Goal: Task Accomplishment & Management: Manage account settings

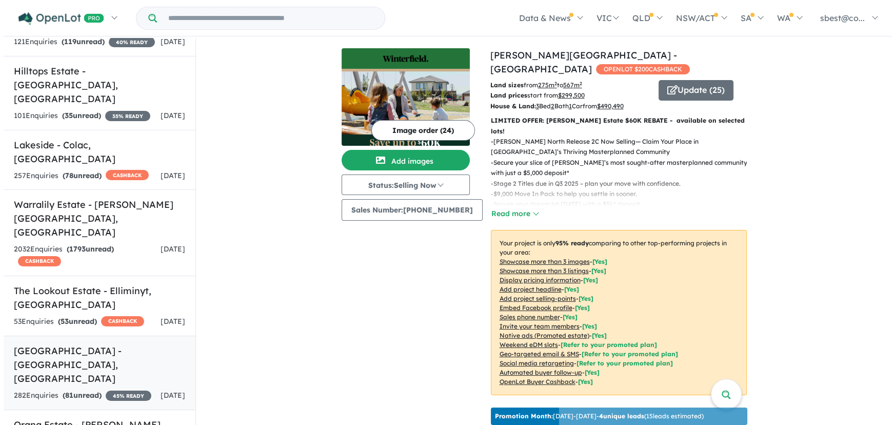
scroll to position [420, 0]
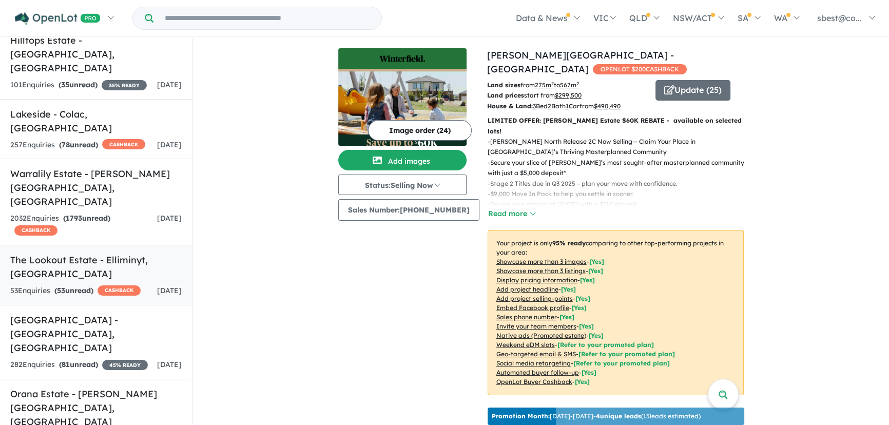
click at [85, 286] on strong "( 53 unread)" at bounding box center [73, 290] width 39 height 9
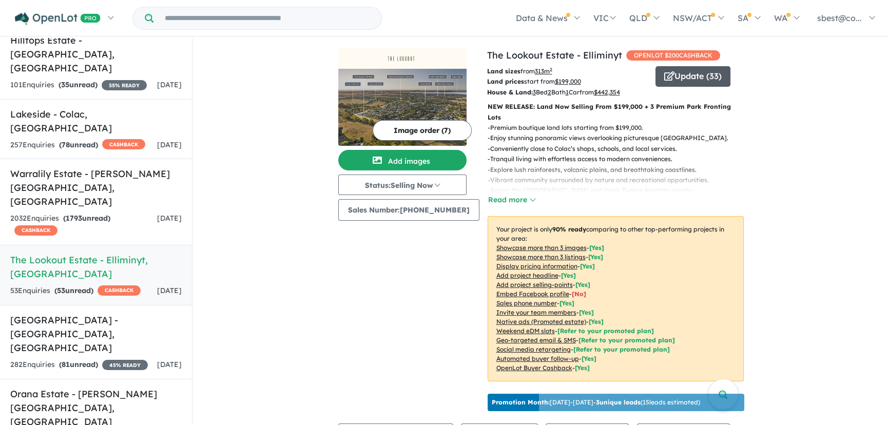
click at [684, 79] on button "Update ( 33 )" at bounding box center [692, 76] width 75 height 21
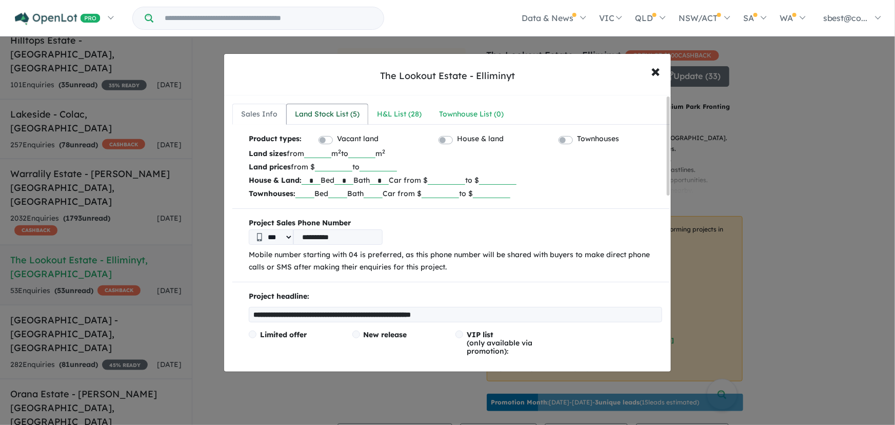
click at [350, 114] on div "Land Stock List ( 5 )" at bounding box center [327, 114] width 65 height 12
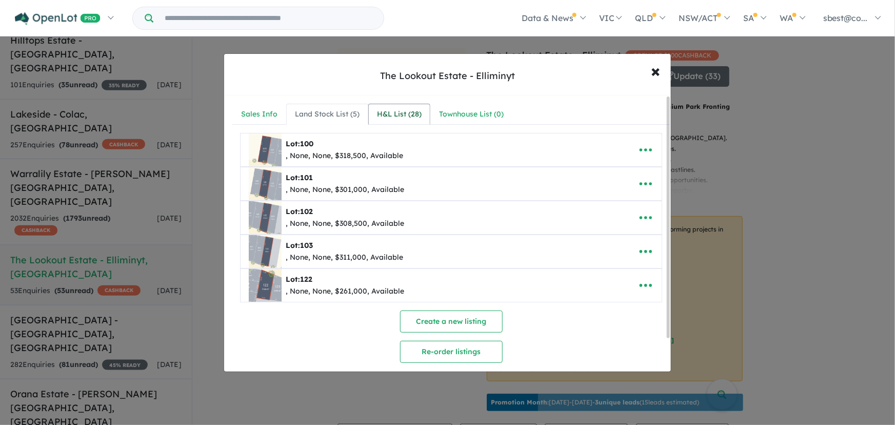
click at [401, 114] on div "H&L List ( 28 )" at bounding box center [399, 114] width 45 height 12
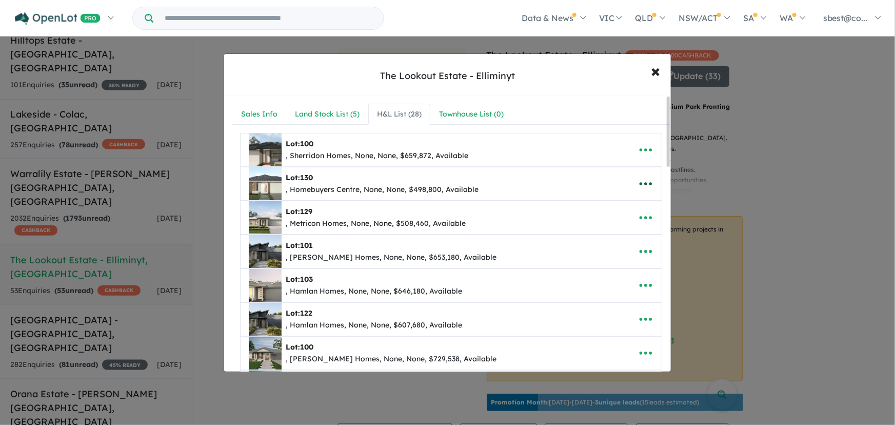
click at [638, 188] on icon "button" at bounding box center [645, 183] width 15 height 15
click at [617, 231] on link "Remove" at bounding box center [623, 233] width 76 height 24
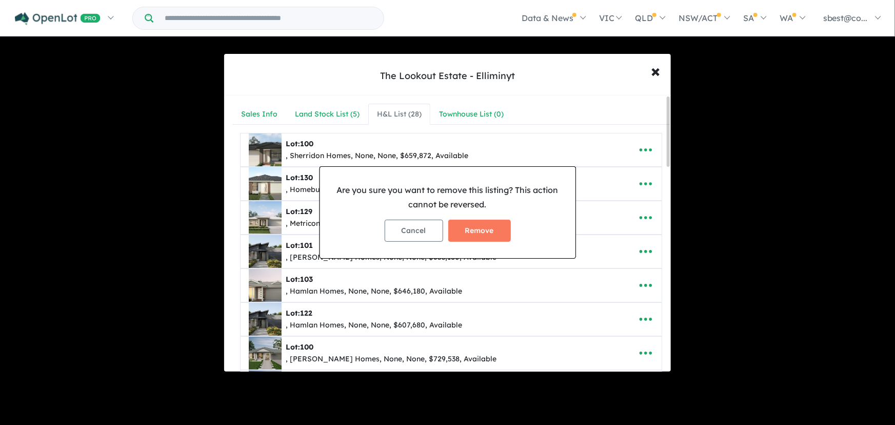
click at [489, 213] on div "Cancel Remove" at bounding box center [447, 230] width 239 height 38
click at [490, 223] on button "Remove" at bounding box center [479, 231] width 63 height 22
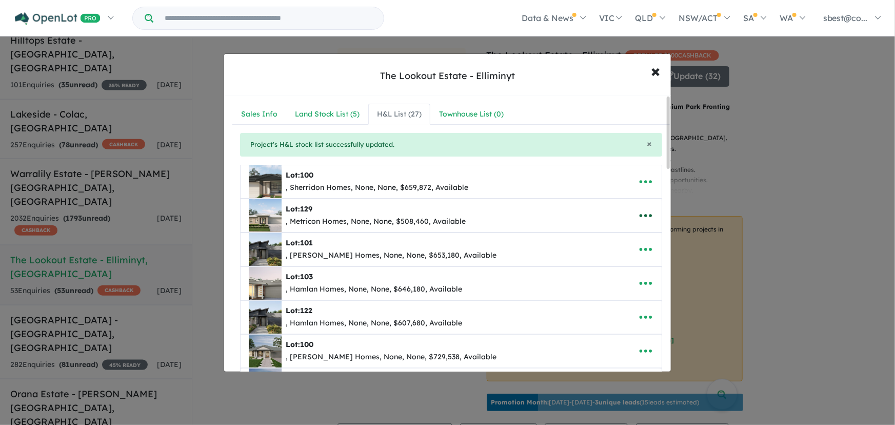
click at [652, 207] on button "button" at bounding box center [646, 216] width 32 height 24
click at [612, 261] on link "Remove" at bounding box center [623, 264] width 76 height 24
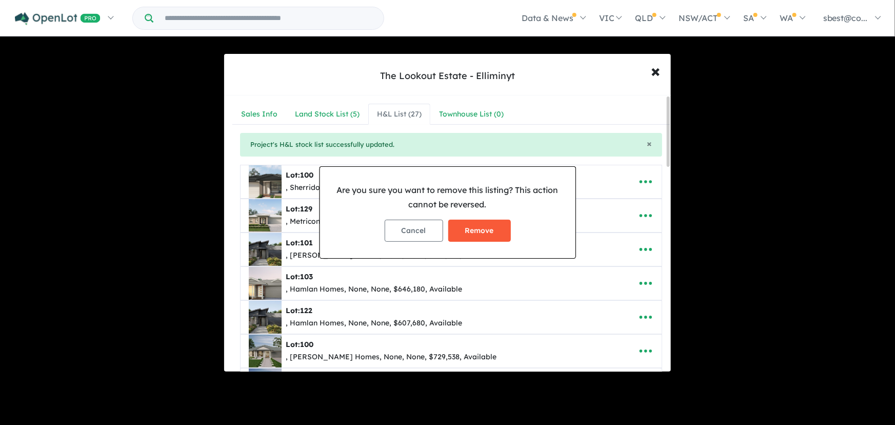
click at [484, 232] on button "Remove" at bounding box center [479, 231] width 63 height 22
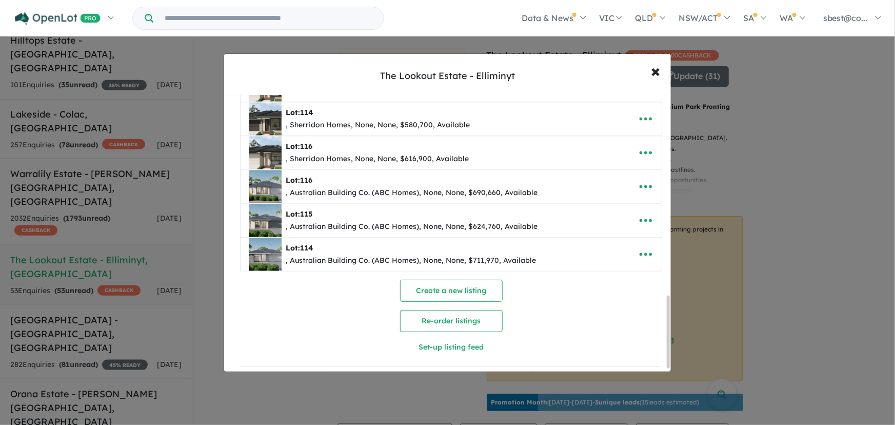
scroll to position [778, 0]
